Goal: Communication & Community: Answer question/provide support

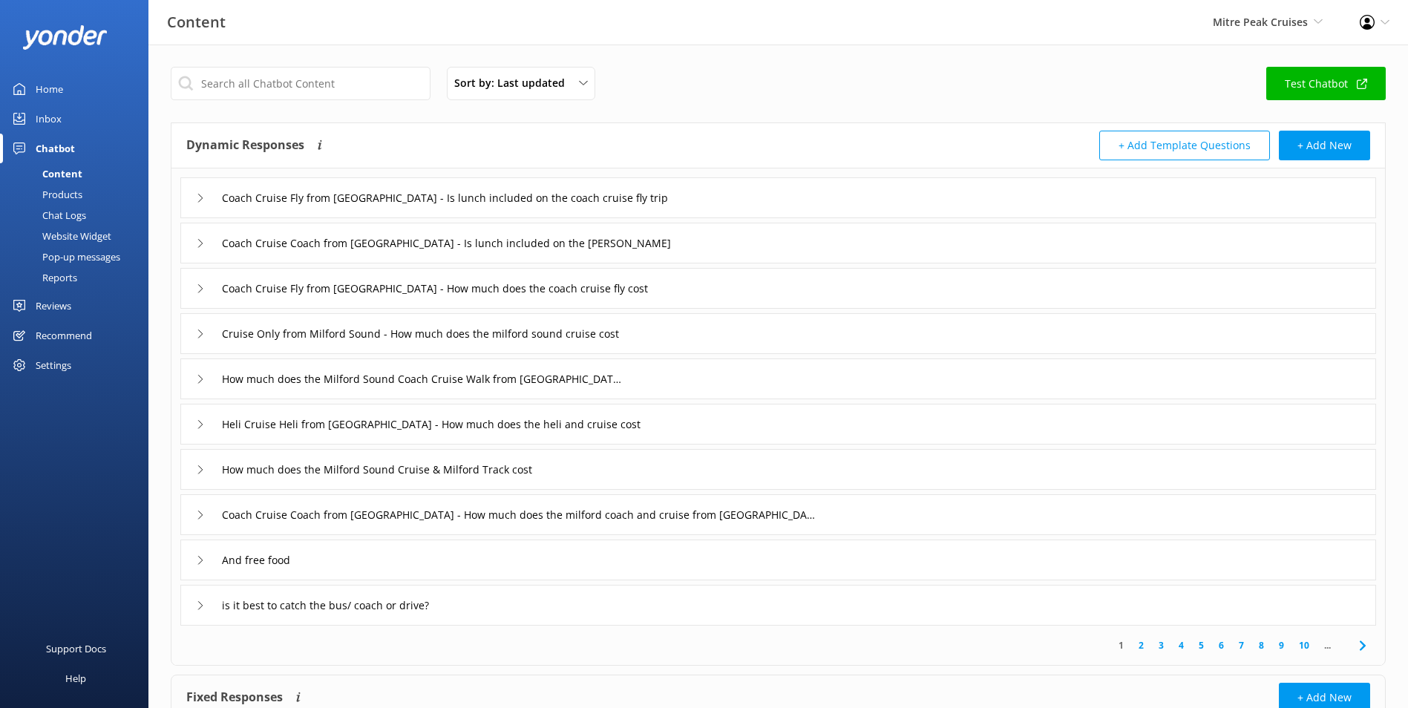
click at [107, 129] on link "Inbox" at bounding box center [74, 119] width 148 height 30
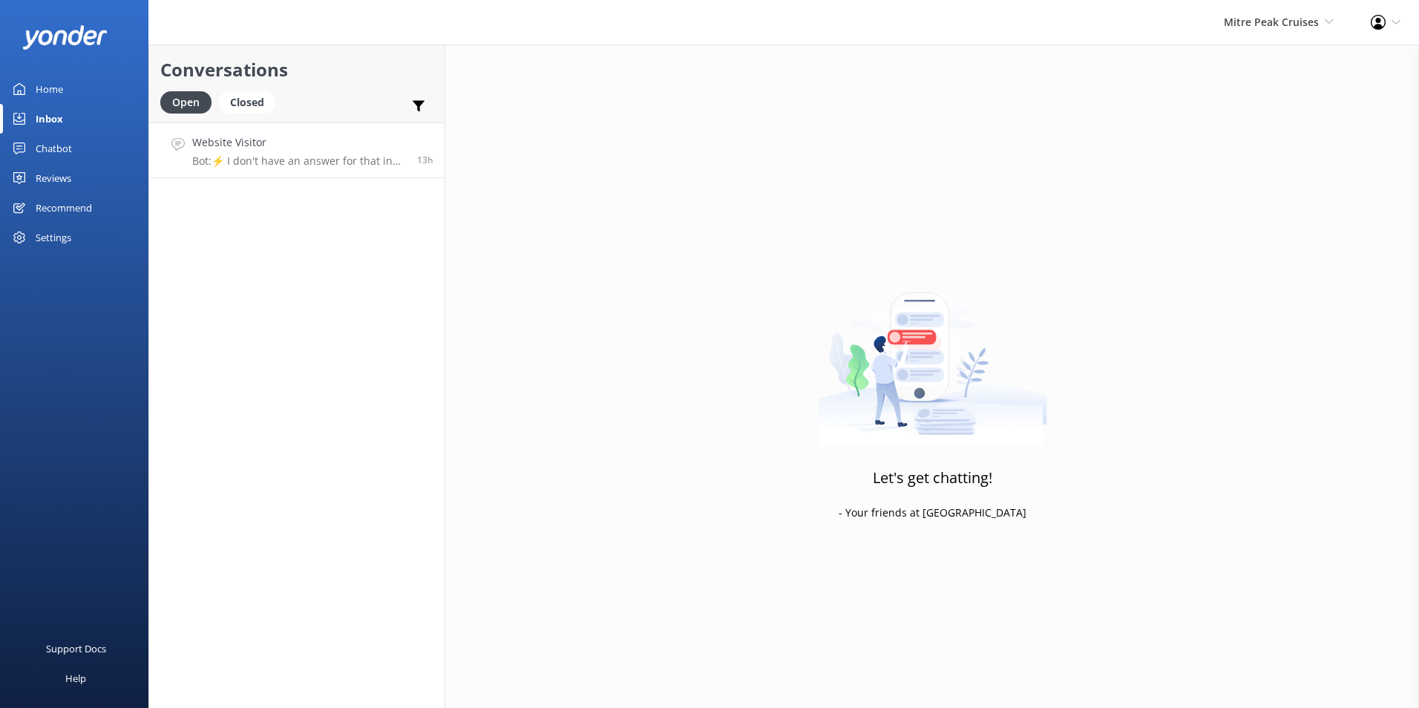
click at [261, 170] on link "Website Visitor Bot: ⚡ I don't have an answer for that in my knowledge base. Pl…" at bounding box center [296, 150] width 295 height 56
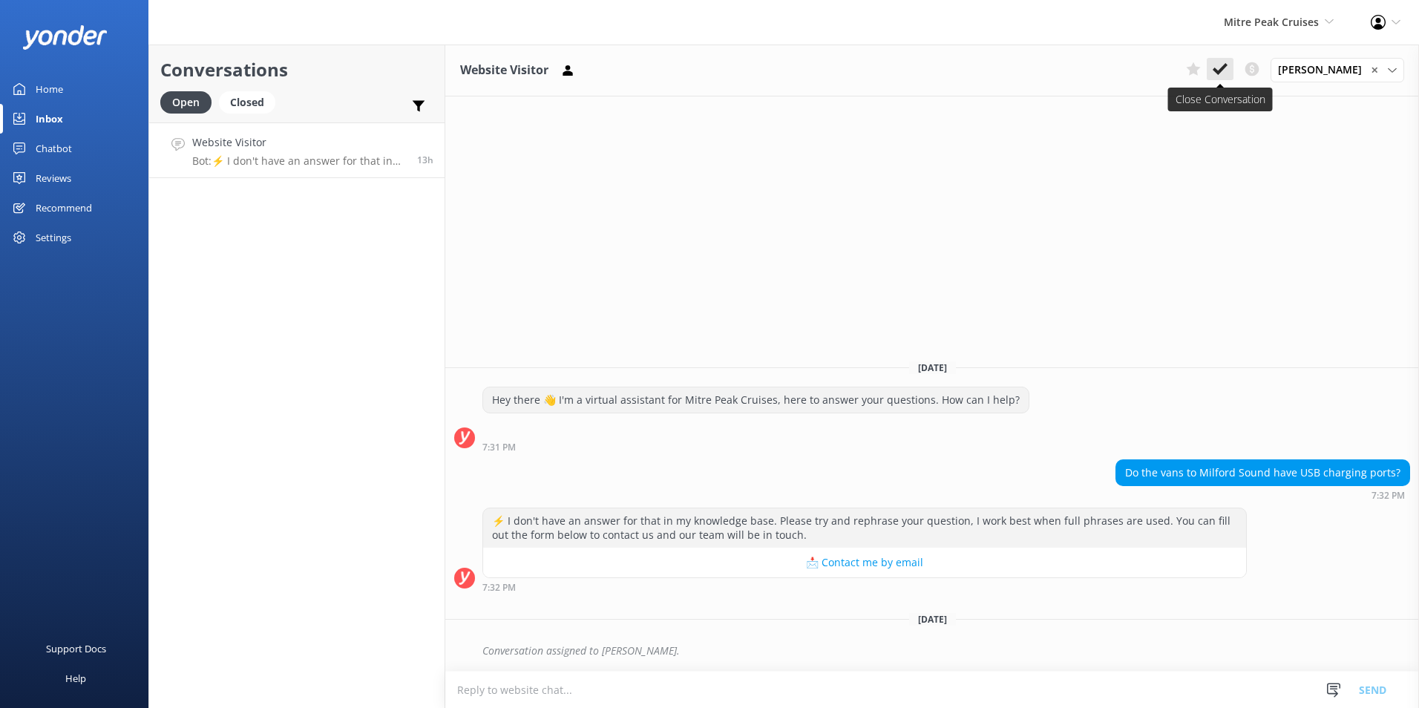
click at [1223, 67] on icon at bounding box center [1220, 69] width 15 height 15
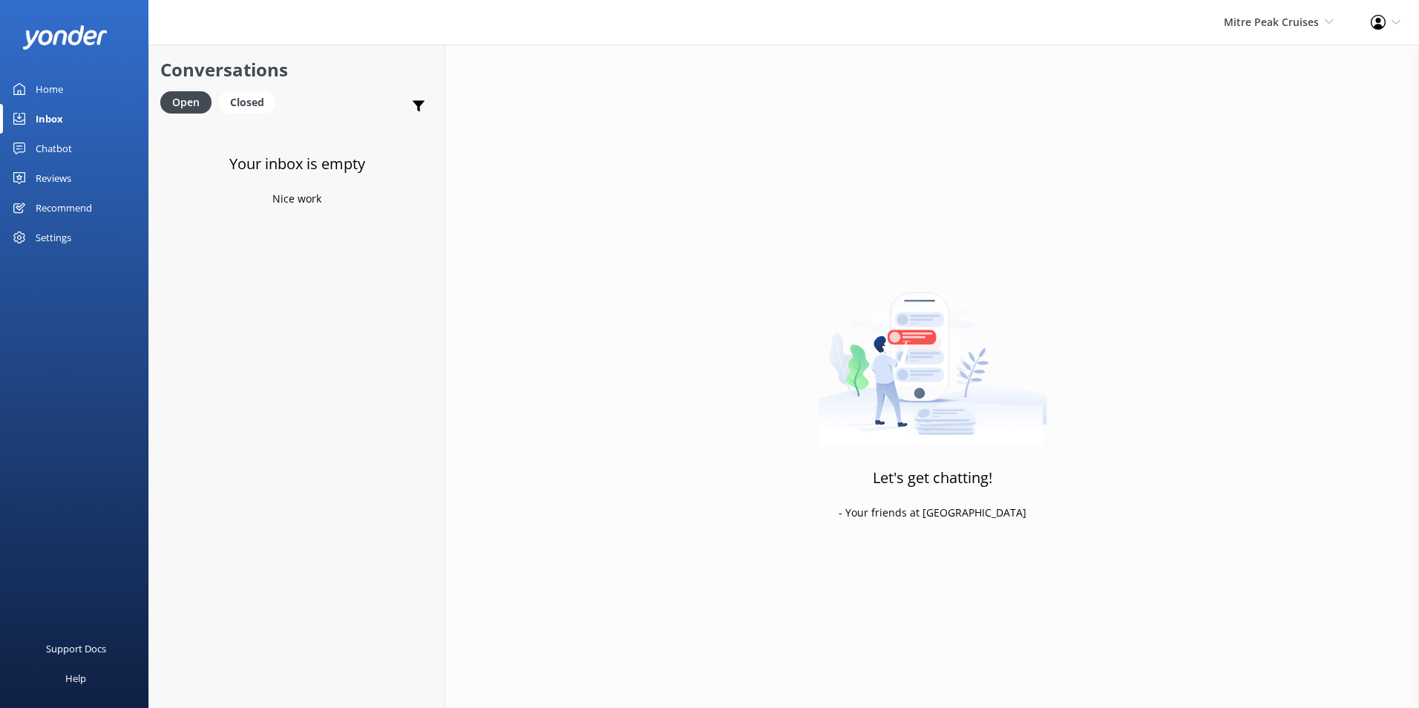
click at [31, 105] on link "Inbox" at bounding box center [74, 119] width 148 height 30
